Goal: Navigation & Orientation: Understand site structure

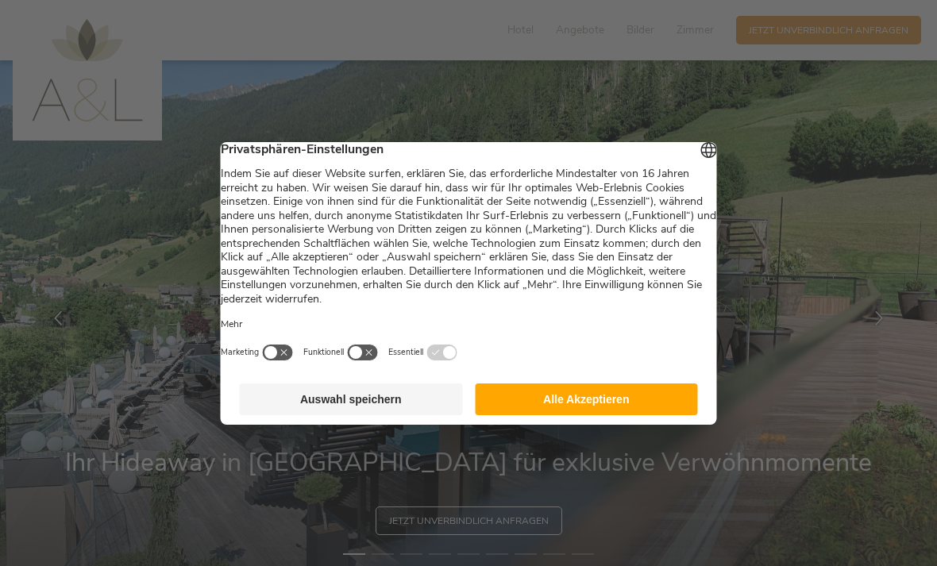
click at [424, 404] on button "Auswahl speichern" at bounding box center [351, 399] width 223 height 32
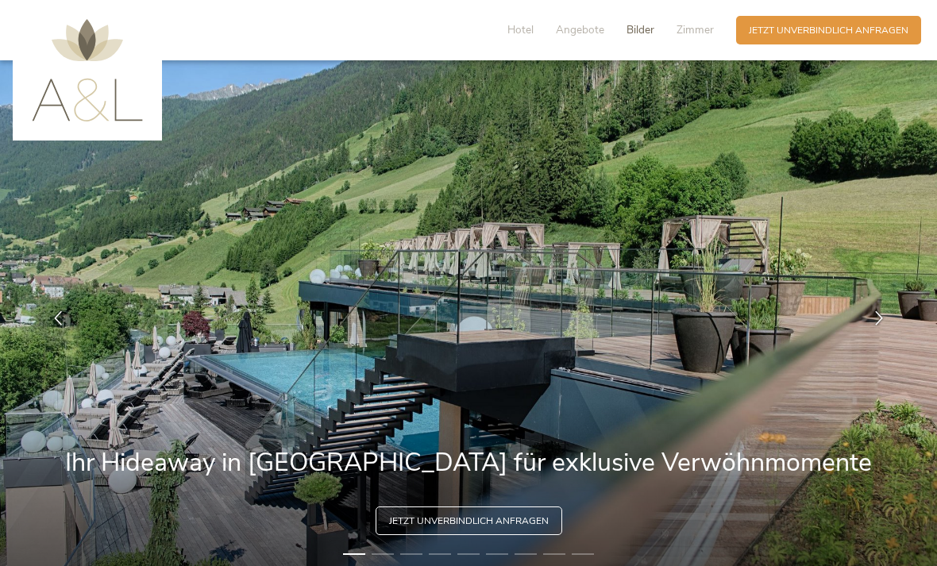
click at [641, 34] on span "Bilder" at bounding box center [640, 29] width 28 height 15
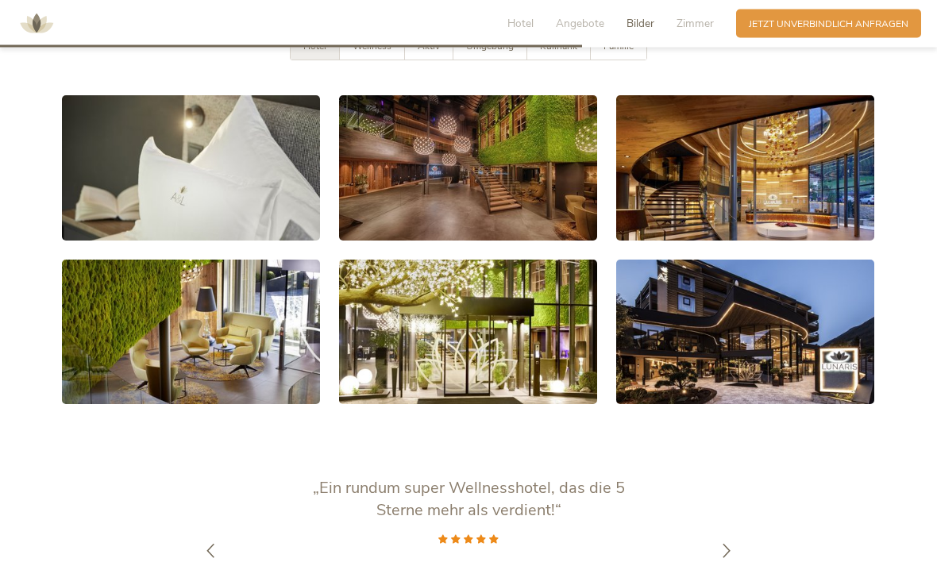
scroll to position [2463, 0]
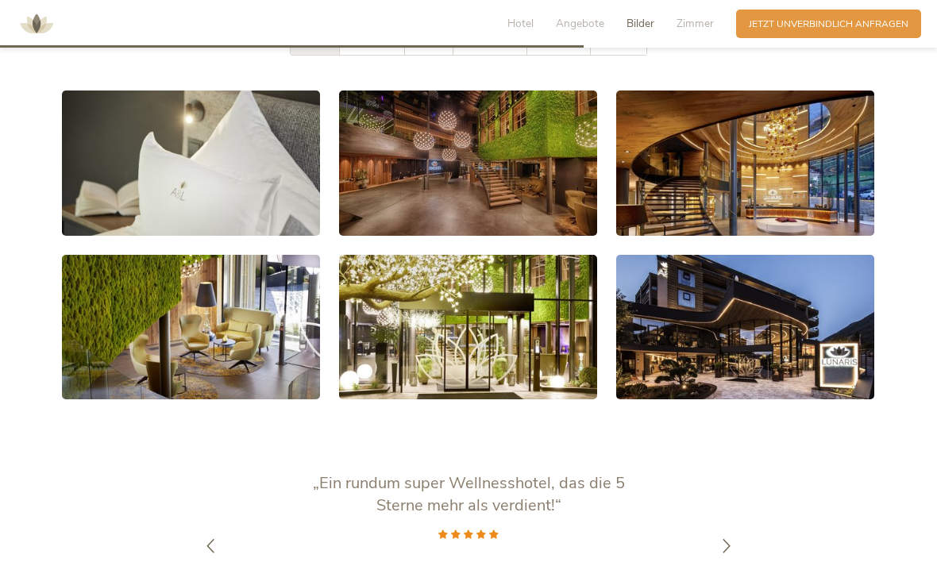
click at [396, 55] on div "Wellness" at bounding box center [372, 42] width 65 height 26
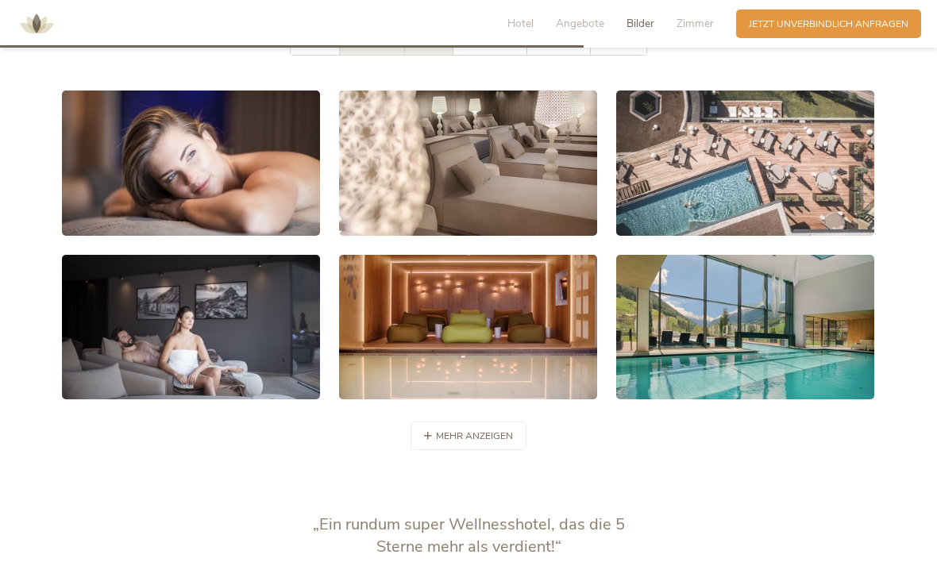
click at [437, 48] on span "Aktiv" at bounding box center [428, 41] width 22 height 13
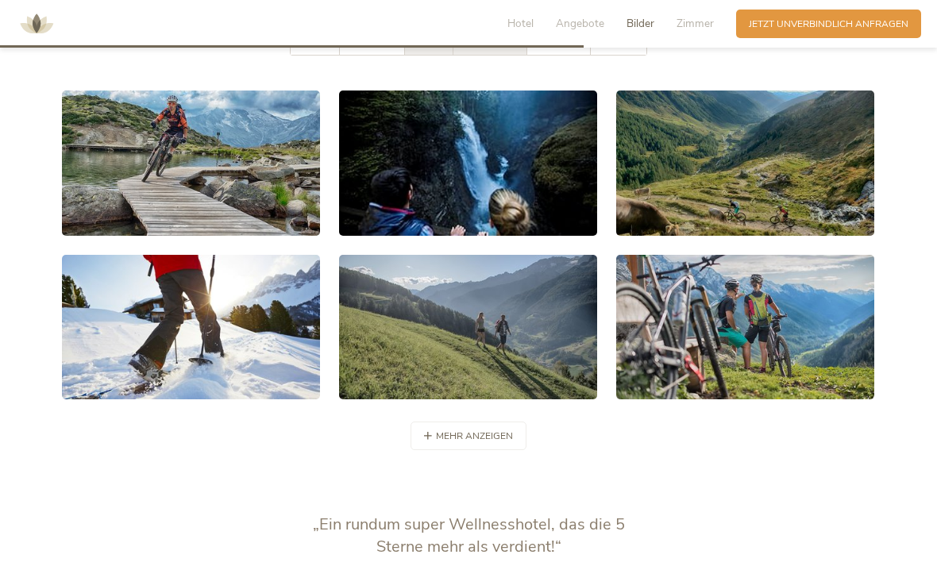
click at [498, 48] on span "Umgebung" at bounding box center [490, 41] width 48 height 13
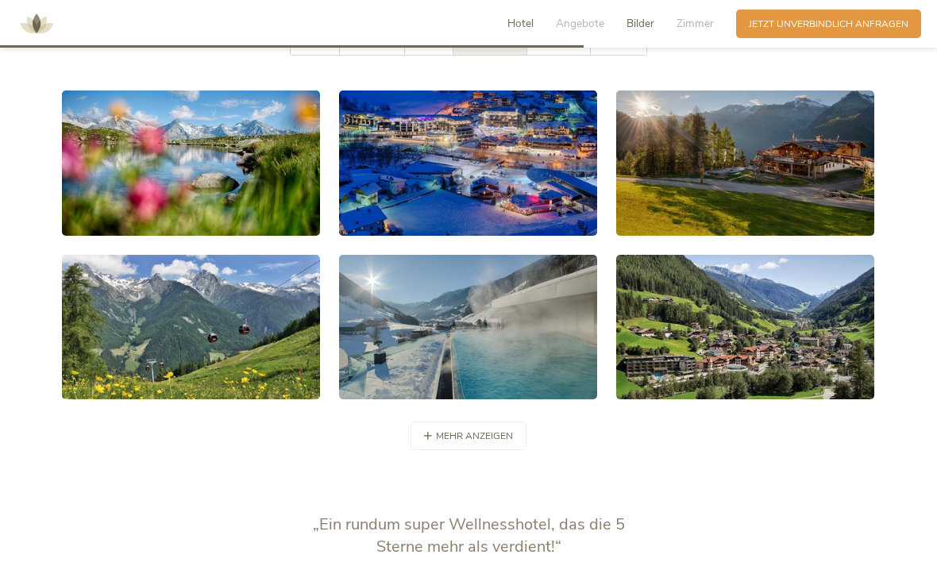
click at [532, 16] on span "Hotel" at bounding box center [520, 23] width 26 height 15
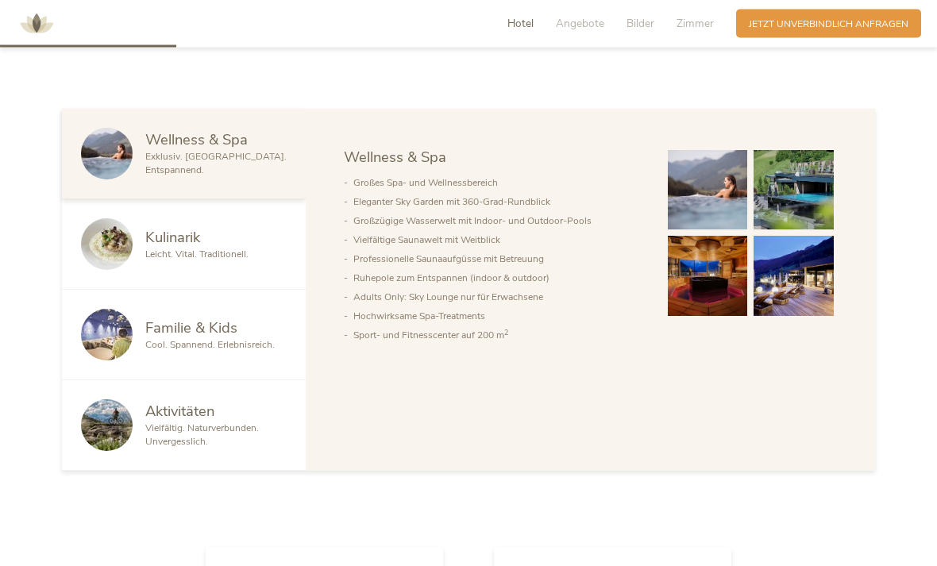
scroll to position [755, 0]
click at [252, 350] on span "Cool. Spannend. Erlebnisreich." at bounding box center [209, 343] width 129 height 13
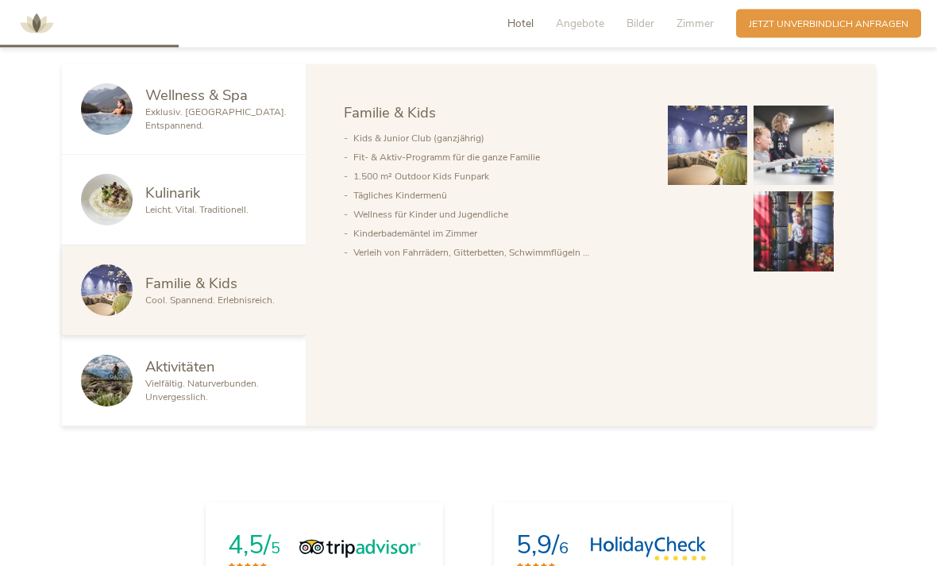
scroll to position [798, 0]
click at [229, 403] on span "Vielfältig. Naturverbunden. Unvergesslich." at bounding box center [201, 390] width 113 height 26
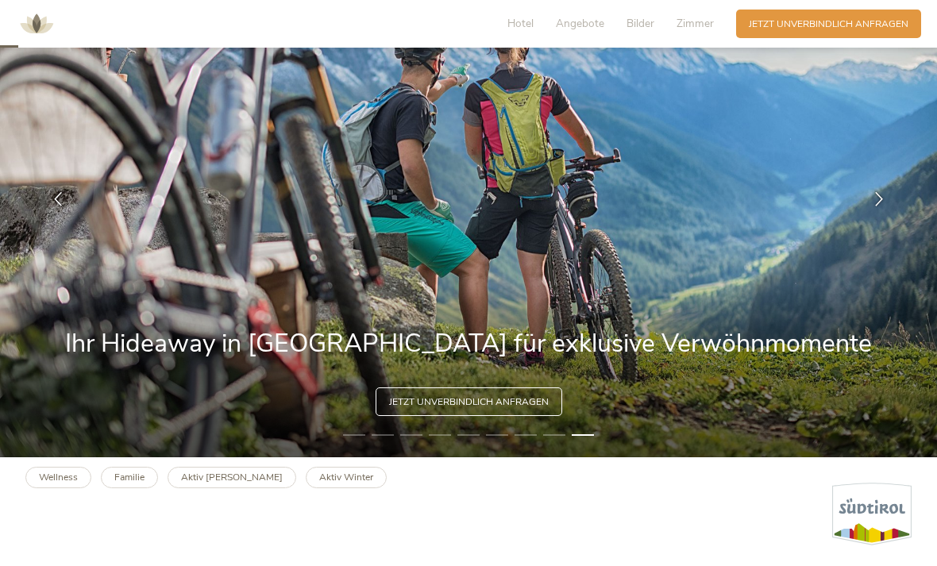
scroll to position [0, 0]
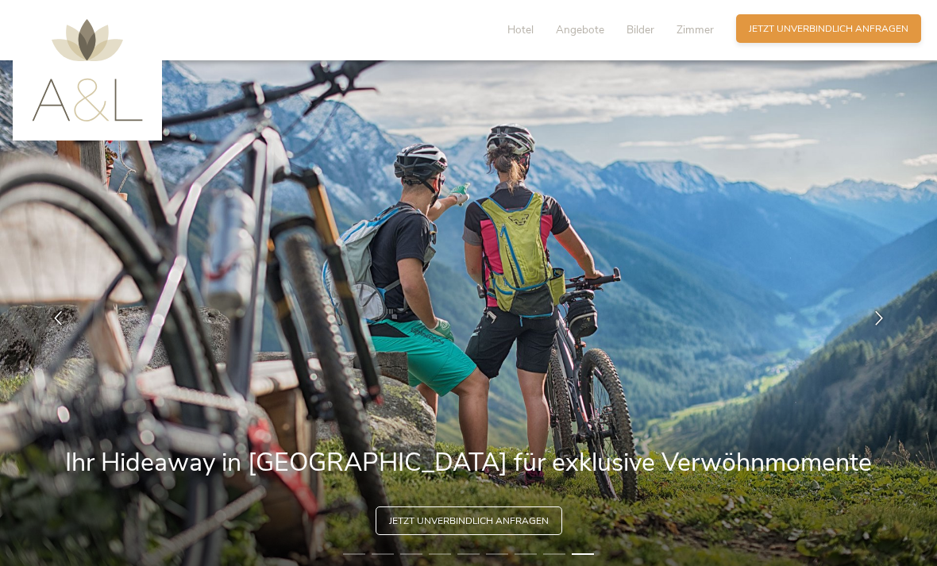
click at [803, 31] on span "Jetzt unverbindlich anfragen" at bounding box center [828, 28] width 160 height 13
click at [103, 76] on img at bounding box center [87, 70] width 111 height 102
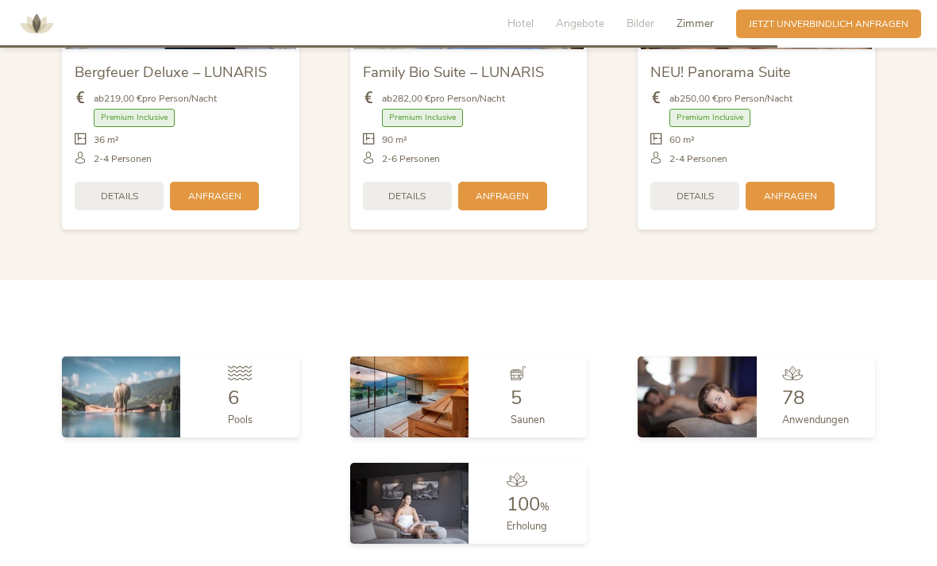
scroll to position [3316, 0]
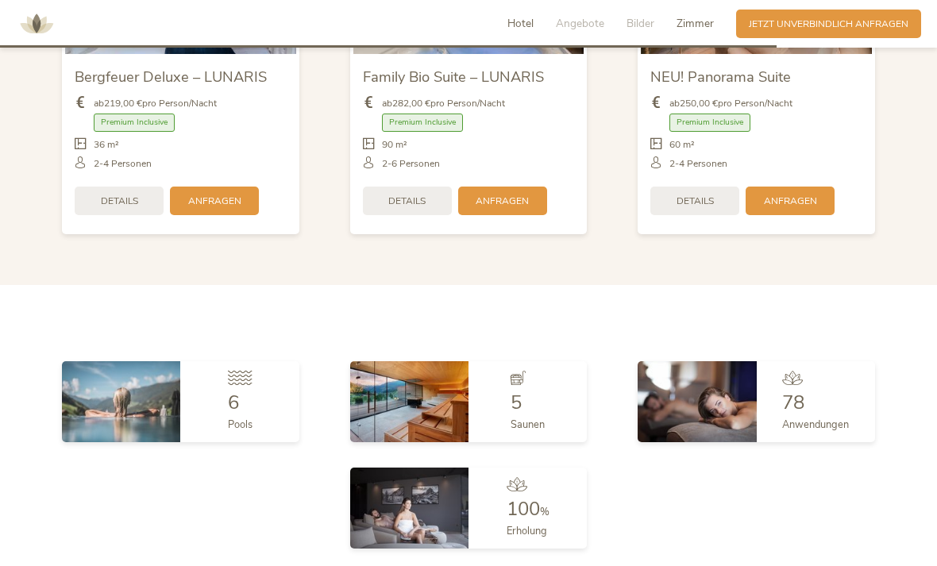
click at [521, 21] on span "Hotel" at bounding box center [520, 23] width 26 height 15
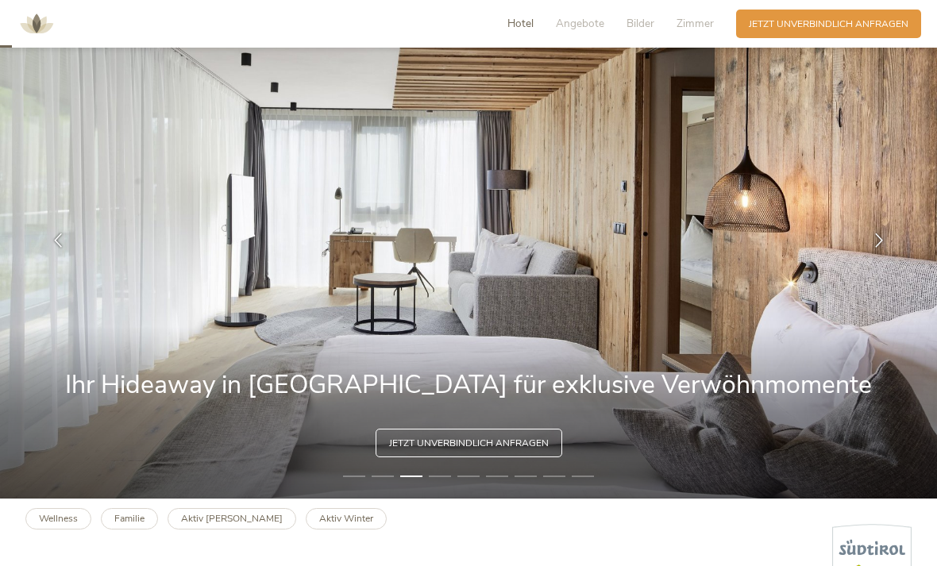
scroll to position [0, 0]
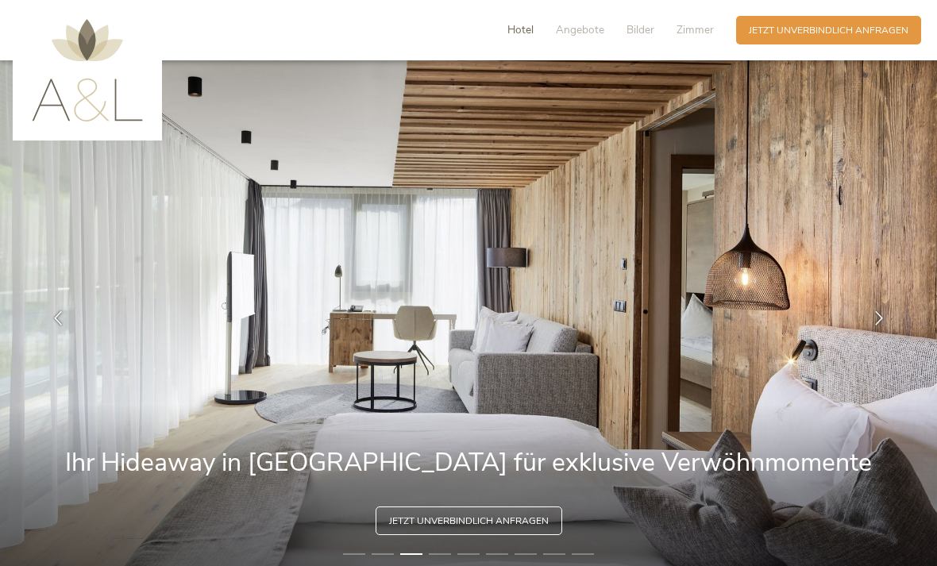
click at [517, 32] on span "Hotel" at bounding box center [520, 29] width 26 height 15
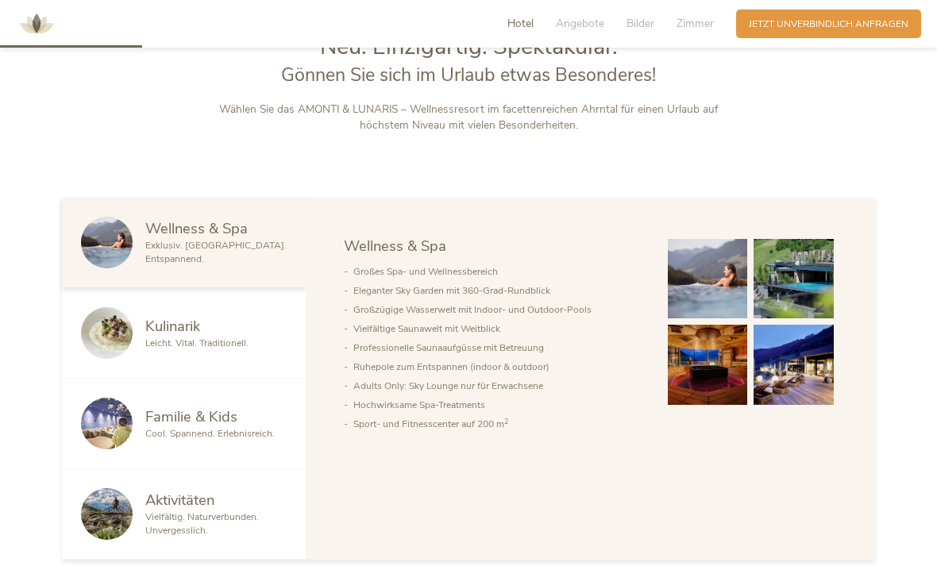
scroll to position [673, 0]
